Goal: Task Accomplishment & Management: Use online tool/utility

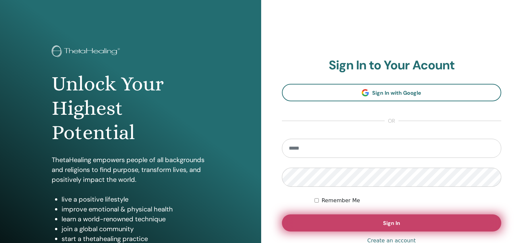
type input "**********"
click at [371, 221] on button "Sign In" at bounding box center [392, 223] width 220 height 17
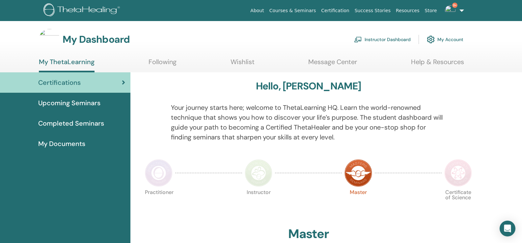
click at [390, 40] on link "Instructor Dashboard" at bounding box center [382, 39] width 57 height 14
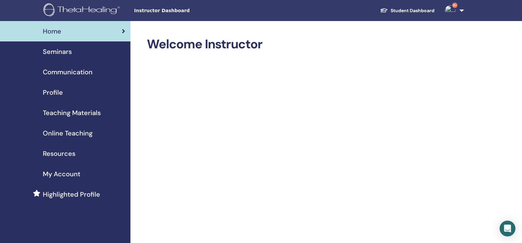
click at [74, 54] on div "Seminars" at bounding box center [65, 52] width 120 height 10
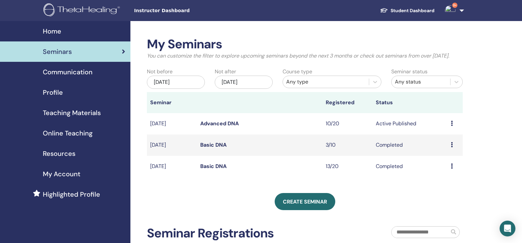
click at [453, 128] on div "Preview Edit Attendees Cancel" at bounding box center [455, 124] width 9 height 8
click at [439, 153] on link "Attendees" at bounding box center [445, 153] width 25 height 7
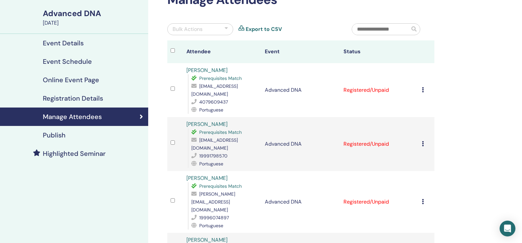
scroll to position [33, 0]
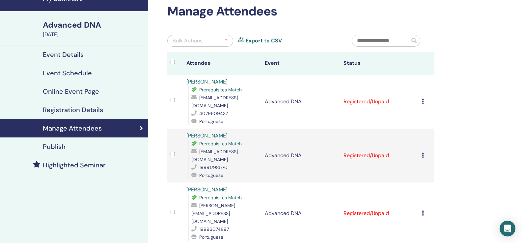
click at [218, 42] on div "Bulk Actions" at bounding box center [200, 41] width 66 height 12
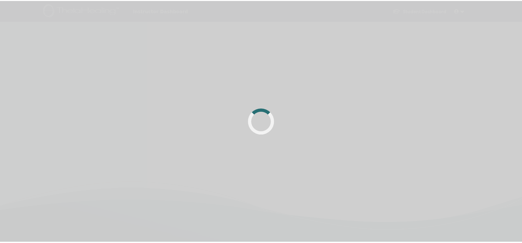
scroll to position [33, 0]
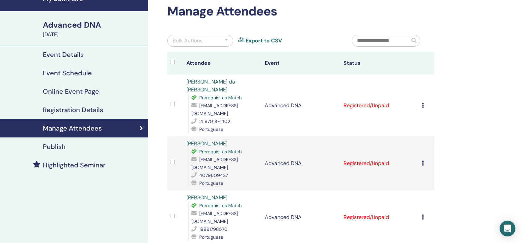
click at [228, 37] on div "Bulk Actions" at bounding box center [200, 41] width 66 height 12
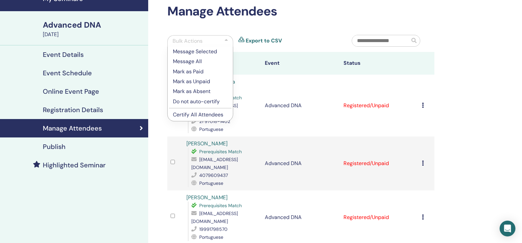
click at [217, 115] on p "Certify All Attendees" at bounding box center [200, 115] width 55 height 8
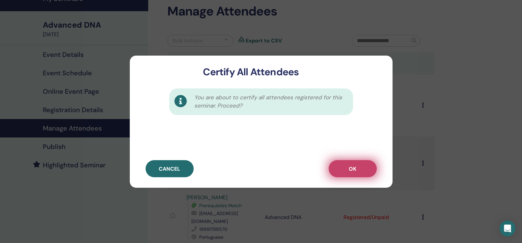
click at [344, 164] on button "OK" at bounding box center [353, 168] width 48 height 17
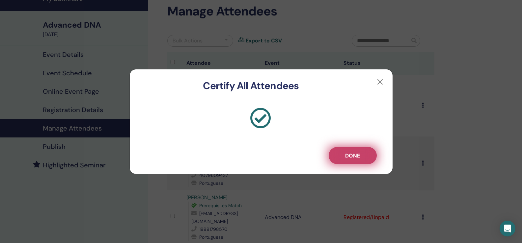
click at [341, 154] on button "Done" at bounding box center [353, 155] width 48 height 17
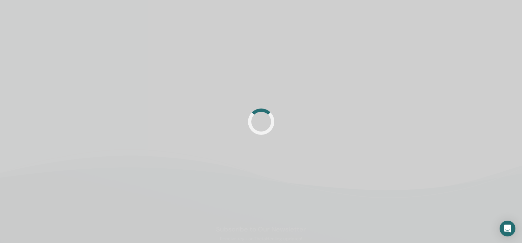
scroll to position [33, 0]
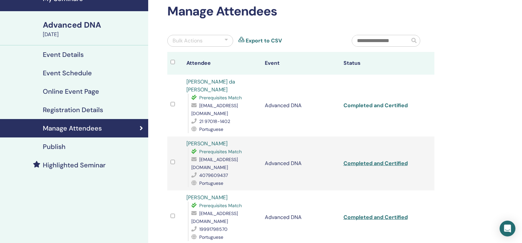
click at [383, 102] on link "Completed and Certified" at bounding box center [375, 105] width 64 height 7
click at [369, 160] on link "Completed and Certified" at bounding box center [375, 163] width 64 height 7
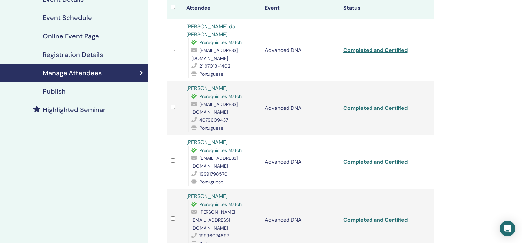
scroll to position [99, 0]
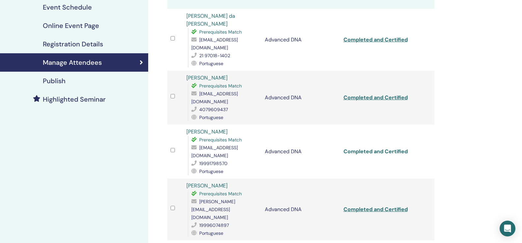
click at [366, 148] on link "Completed and Certified" at bounding box center [375, 151] width 64 height 7
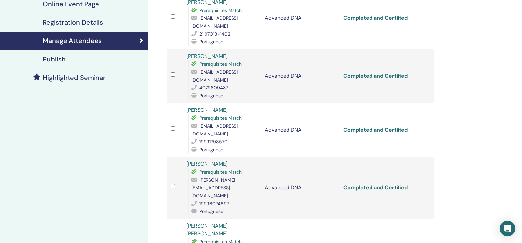
scroll to position [132, 0]
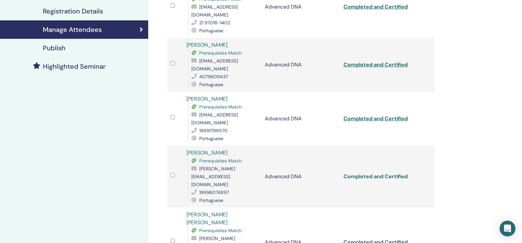
click at [370, 173] on link "Completed and Certified" at bounding box center [375, 176] width 64 height 7
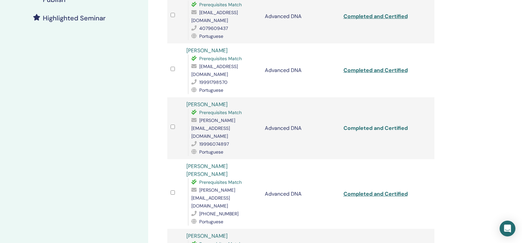
scroll to position [198, 0]
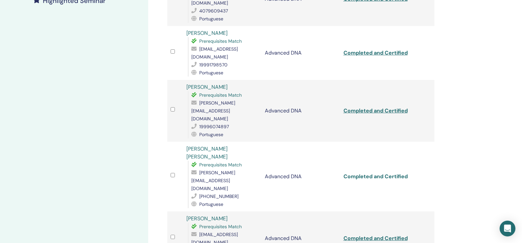
click at [366, 173] on link "Completed and Certified" at bounding box center [375, 176] width 64 height 7
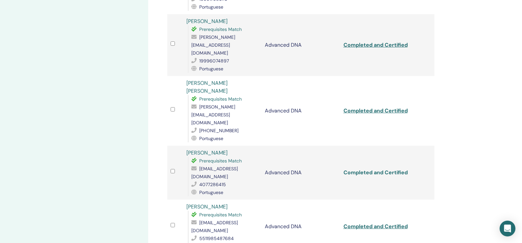
click at [357, 169] on link "Completed and Certified" at bounding box center [375, 172] width 64 height 7
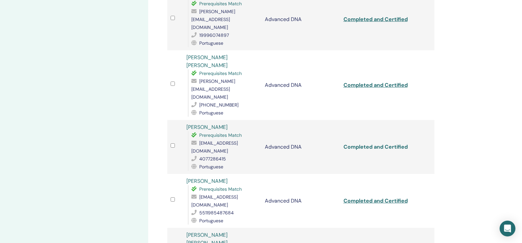
scroll to position [296, 0]
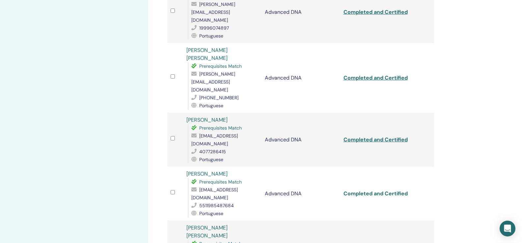
click at [358, 190] on link "Completed and Certified" at bounding box center [375, 193] width 64 height 7
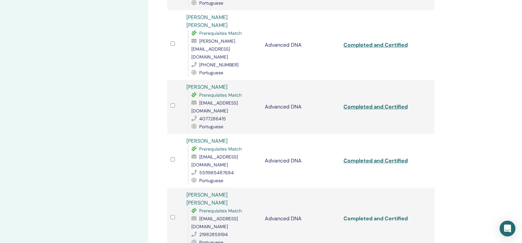
click at [365, 215] on link "Completed and Certified" at bounding box center [375, 218] width 64 height 7
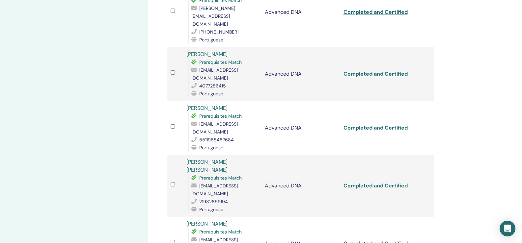
scroll to position [395, 0]
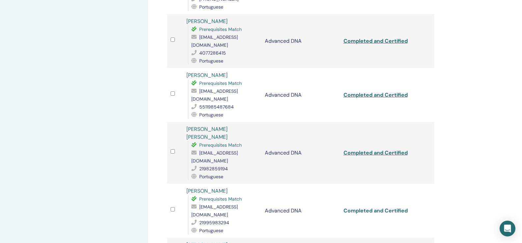
click at [365, 207] on link "Completed and Certified" at bounding box center [375, 210] width 64 height 7
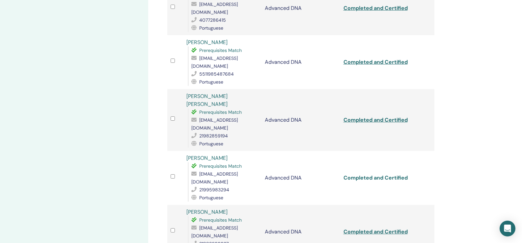
scroll to position [461, 0]
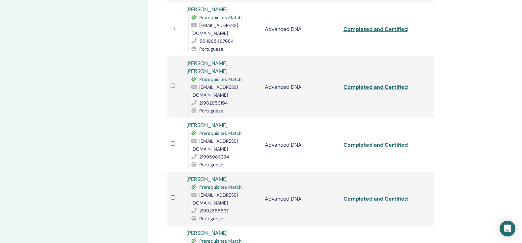
click at [364, 196] on link "Completed and Certified" at bounding box center [375, 199] width 64 height 7
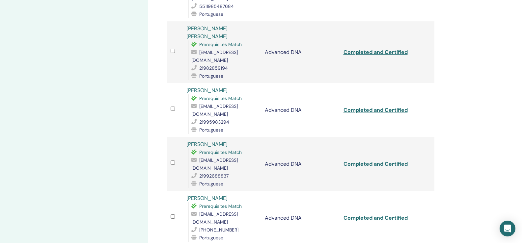
scroll to position [527, 0]
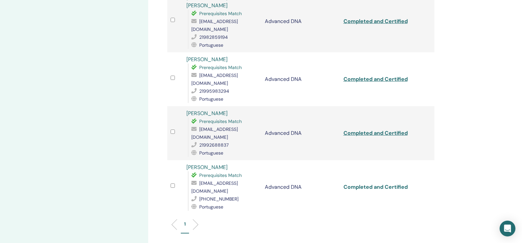
click at [346, 184] on link "Completed and Certified" at bounding box center [375, 187] width 64 height 7
